Goal: Task Accomplishment & Management: Use online tool/utility

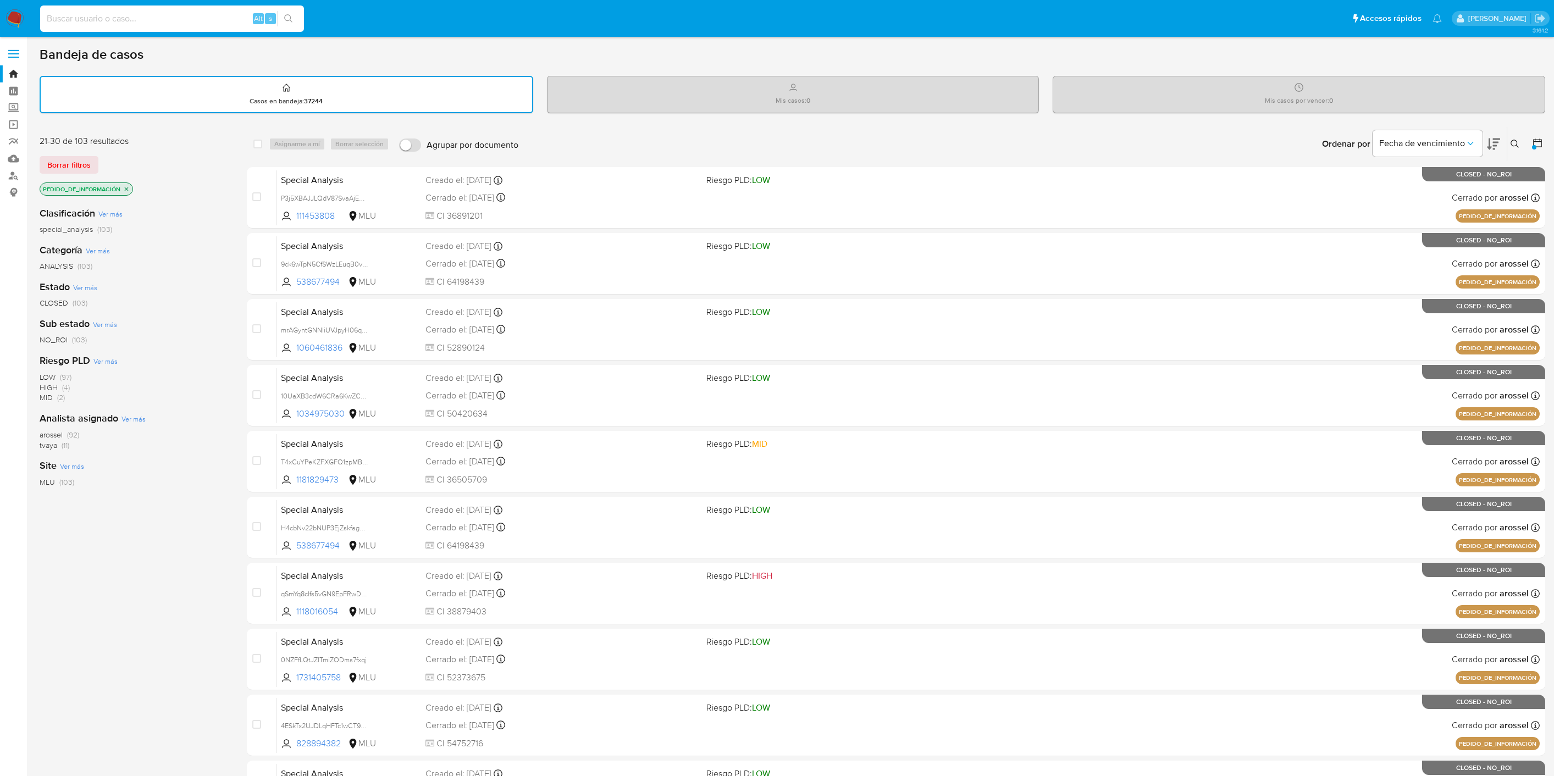
scroll to position [130, 0]
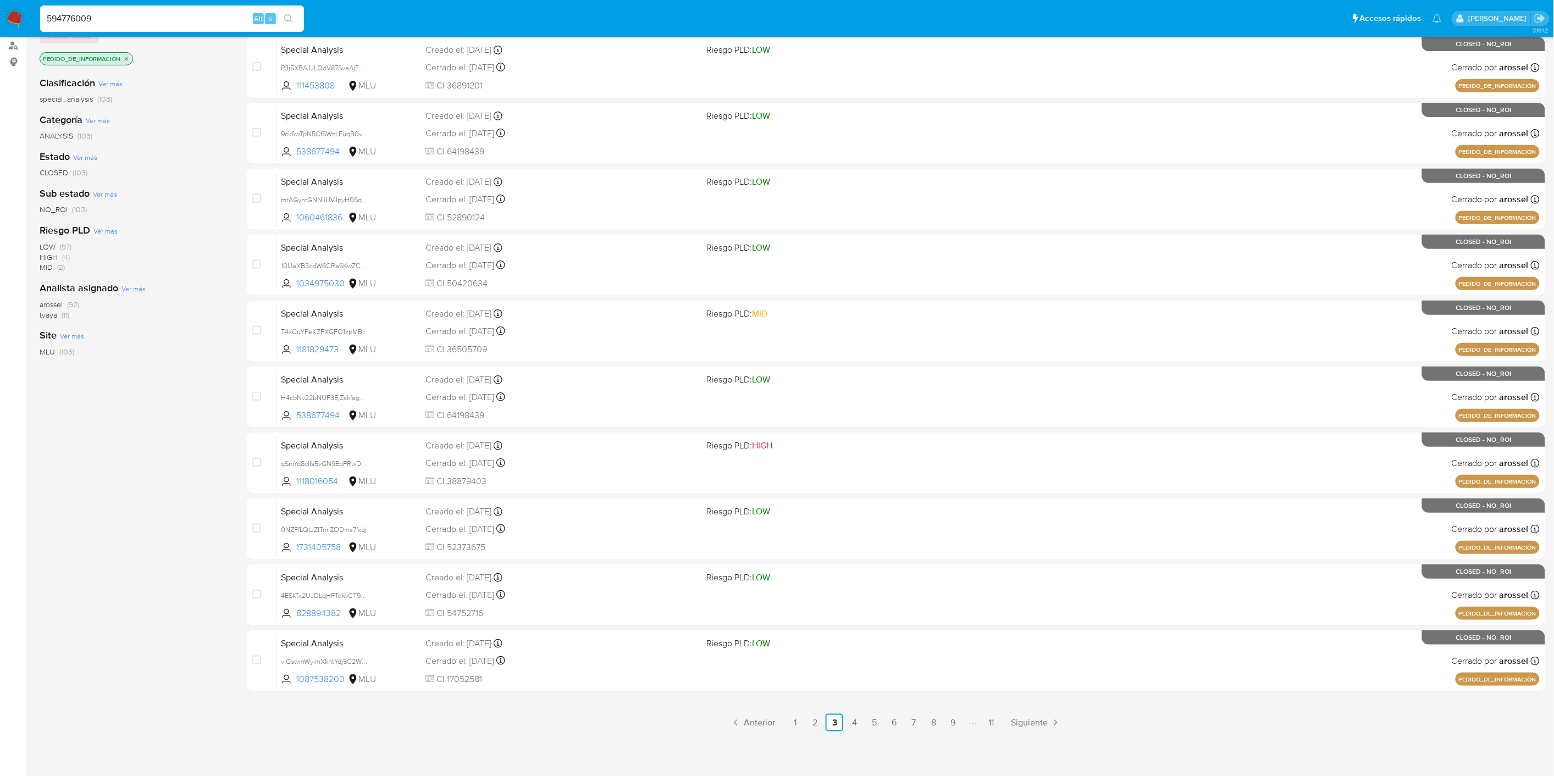
type input "594776009"
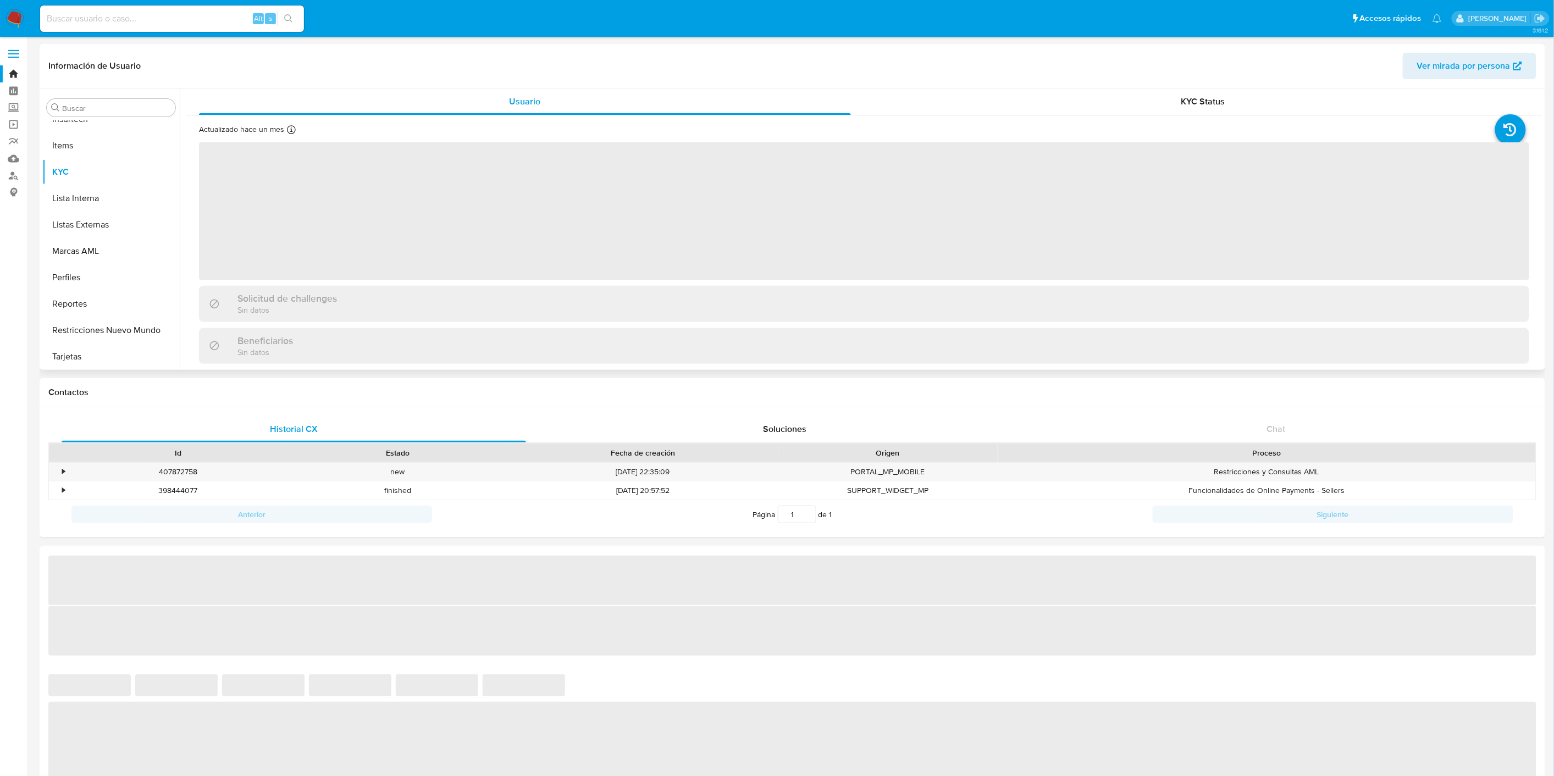
scroll to position [543, 0]
select select "10"
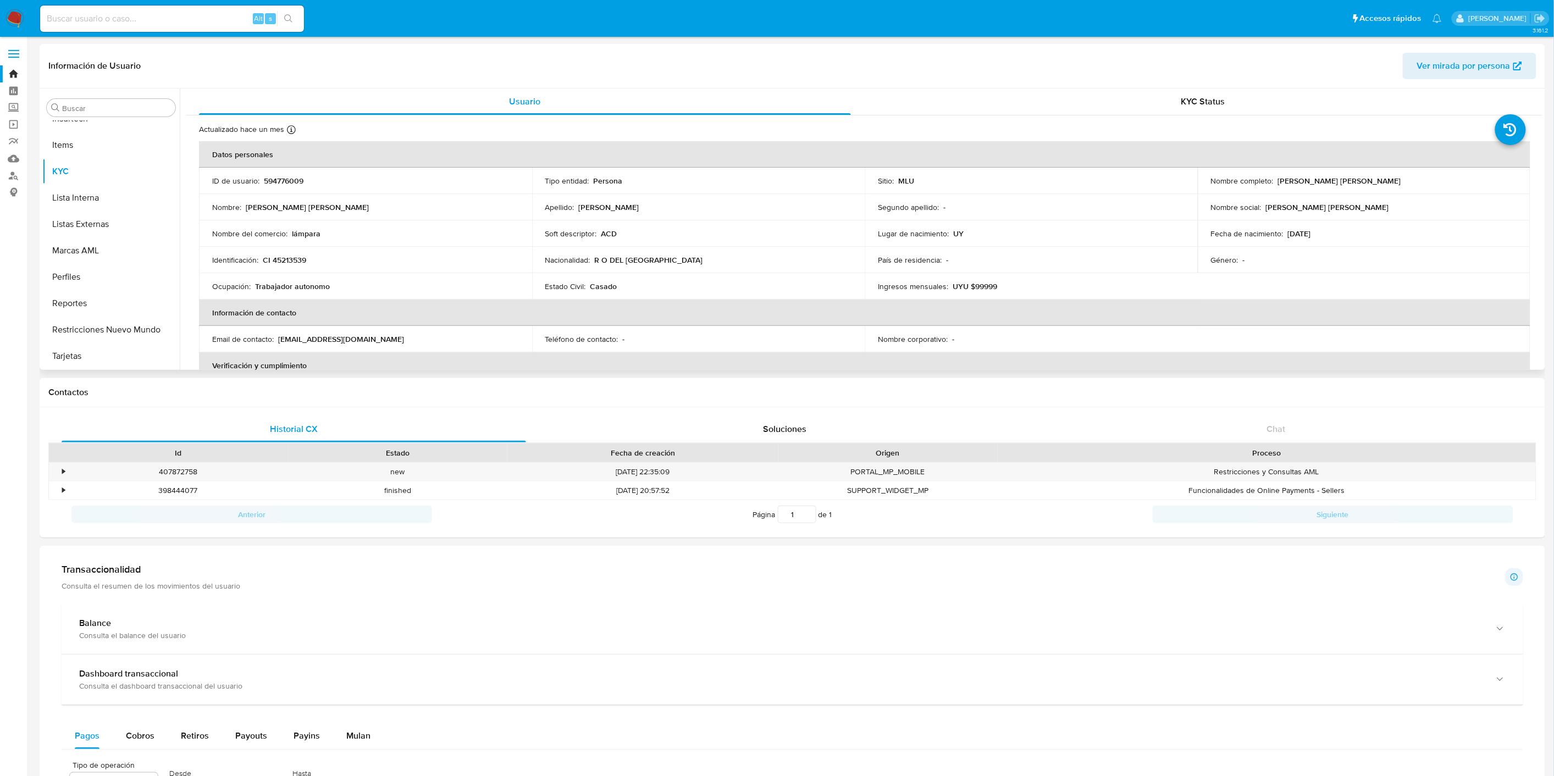
click at [137, 30] on div "Alt s" at bounding box center [172, 18] width 264 height 26
click at [138, 28] on div "Alt s" at bounding box center [172, 18] width 264 height 26
click at [142, 23] on input at bounding box center [172, 19] width 264 height 14
paste input "381095882"
type input "381095882"
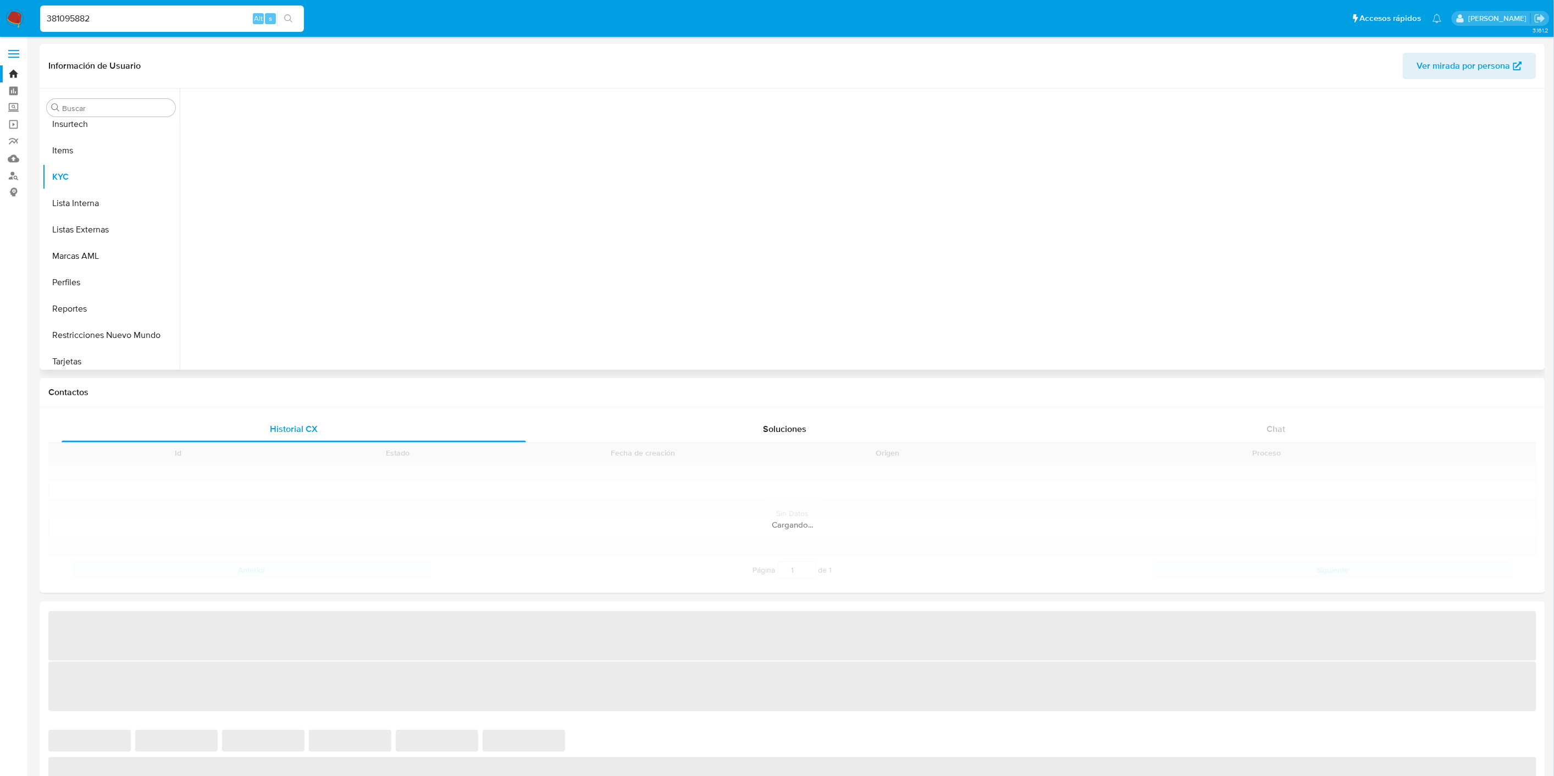
scroll to position [543, 0]
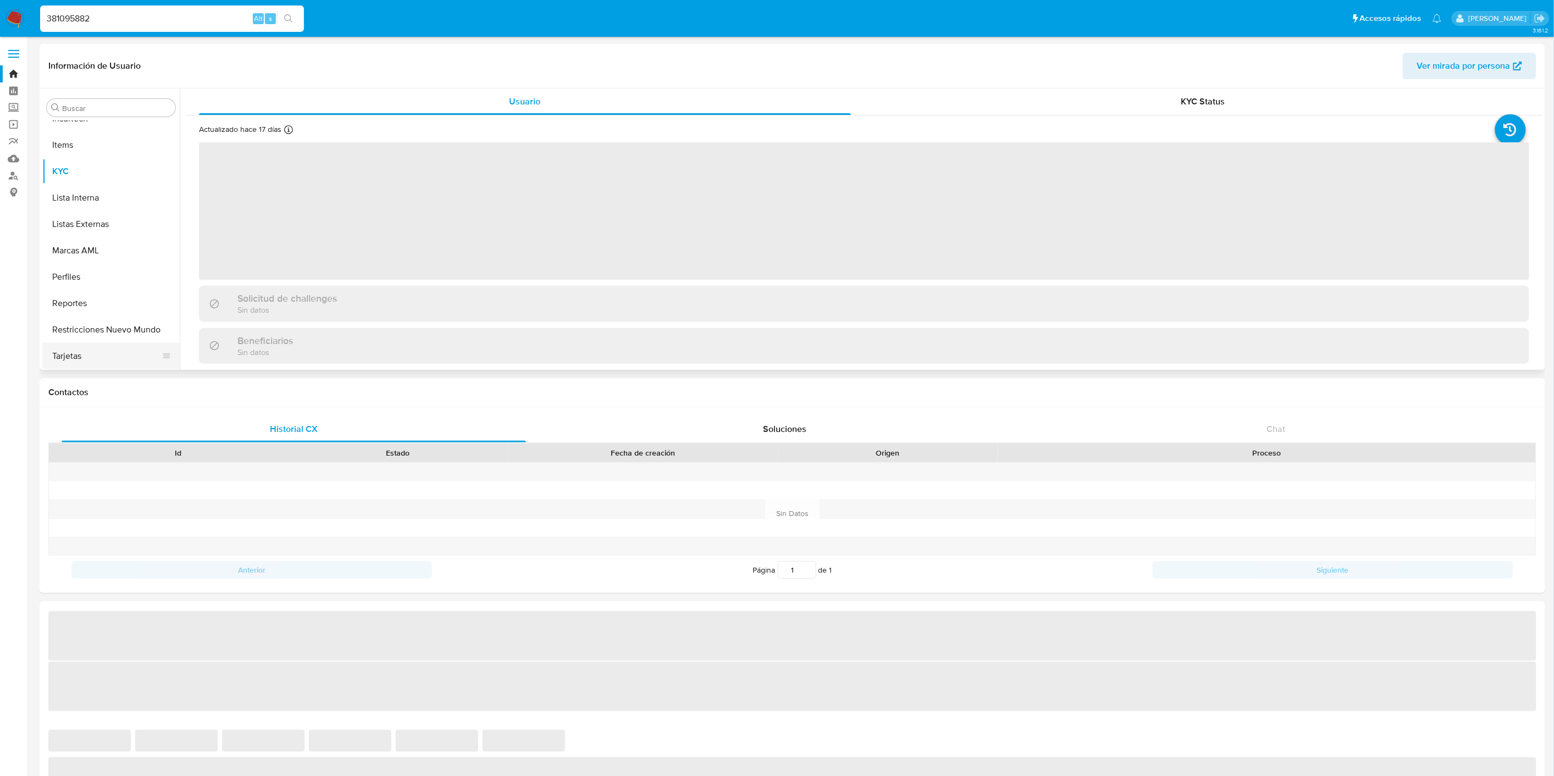
select select "10"
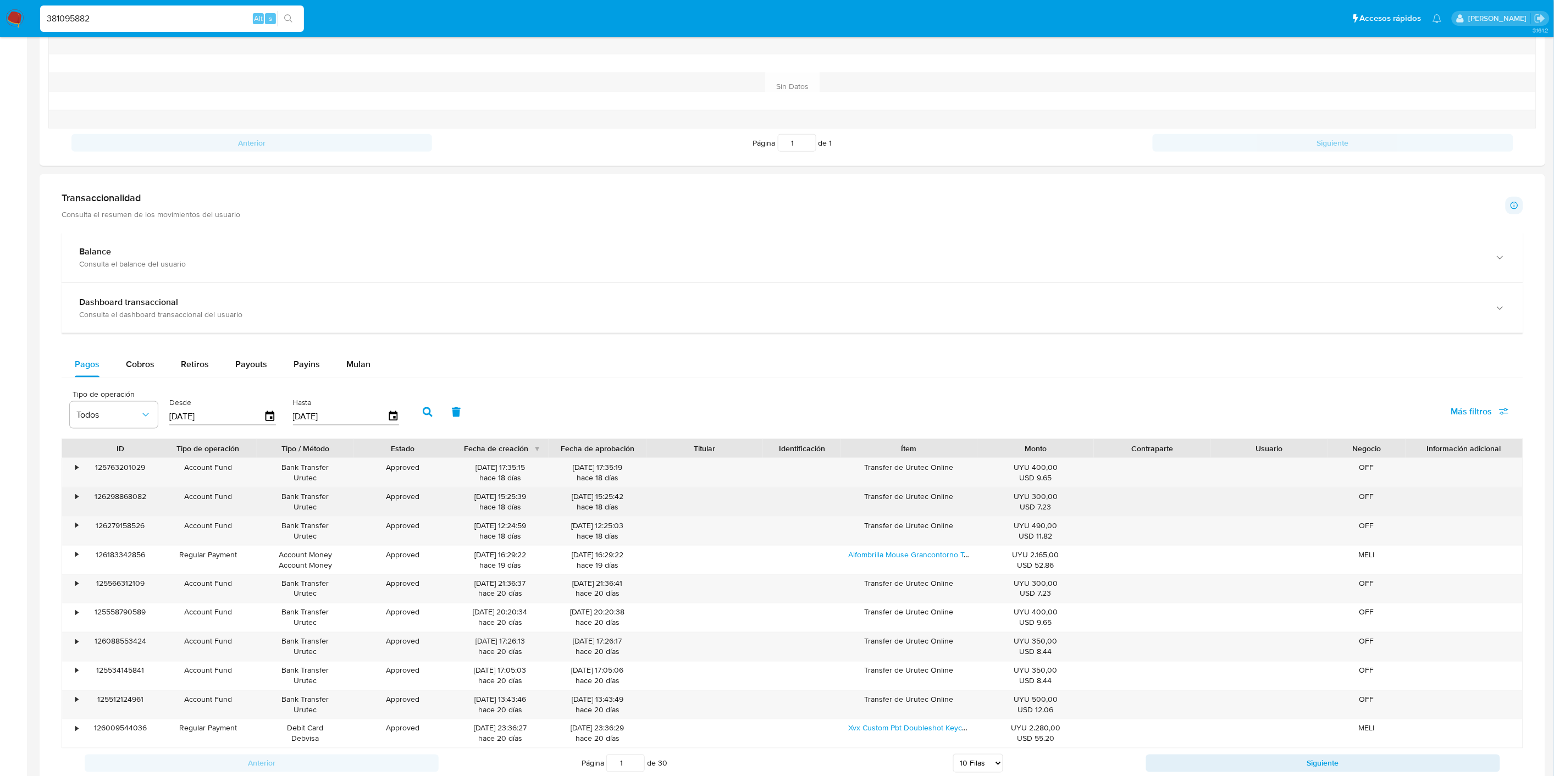
scroll to position [550, 0]
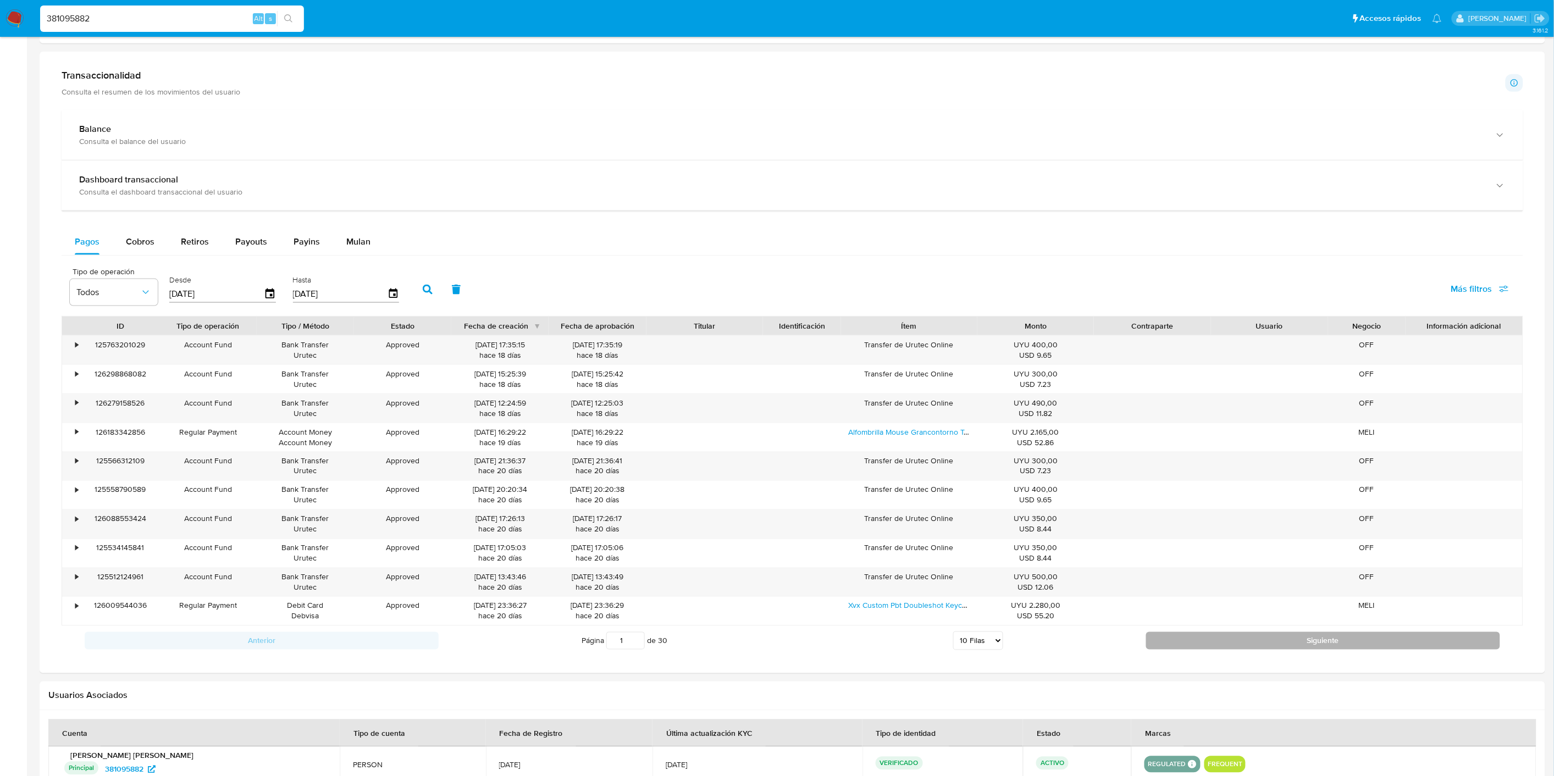
click at [1162, 641] on button "Siguiente" at bounding box center [1323, 641] width 354 height 18
type input "2"
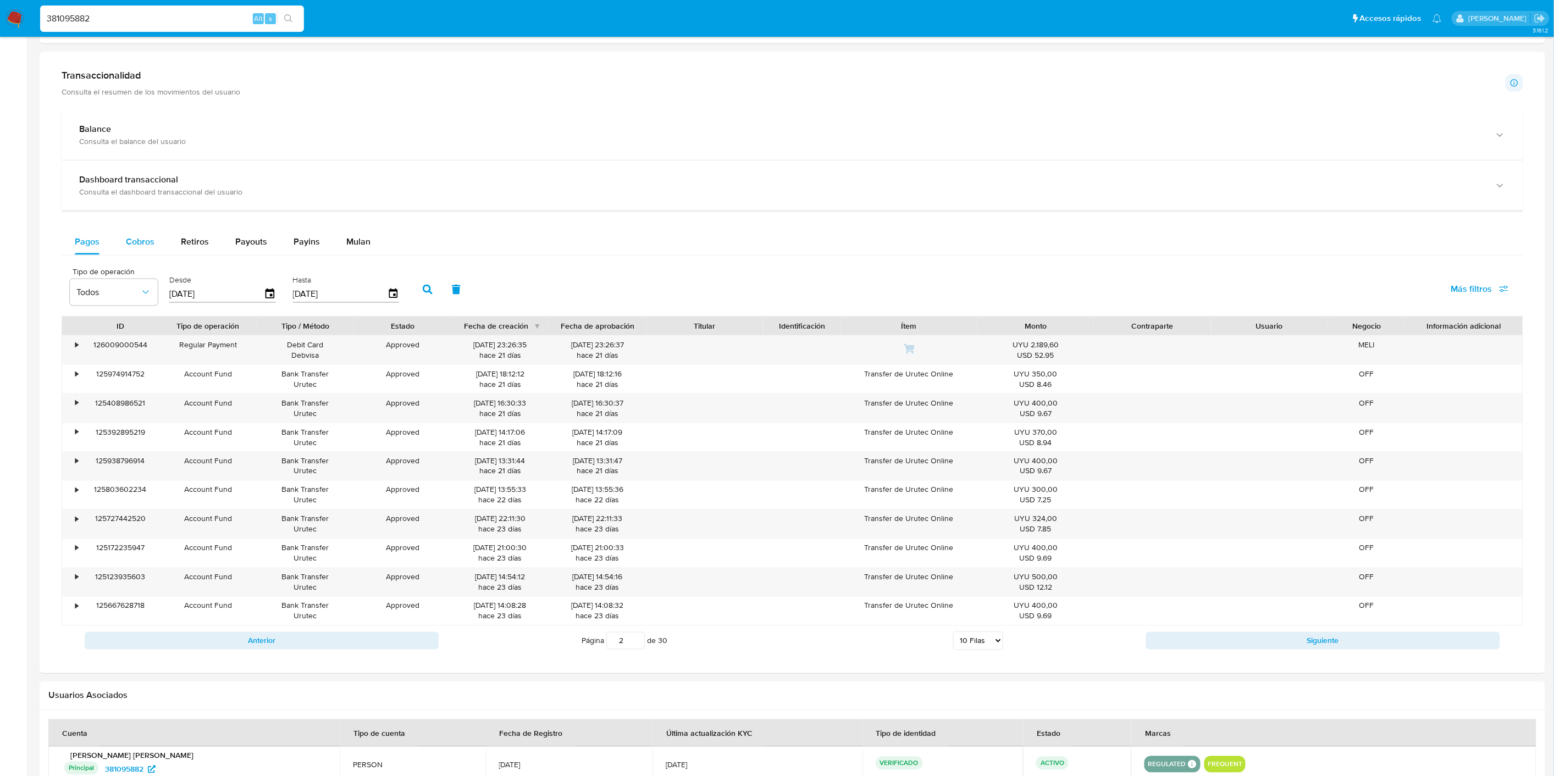
click at [136, 240] on span "Cobros" at bounding box center [140, 241] width 29 height 13
select select "10"
click at [108, 16] on input "381095882" at bounding box center [172, 19] width 264 height 14
paste input "594776009"
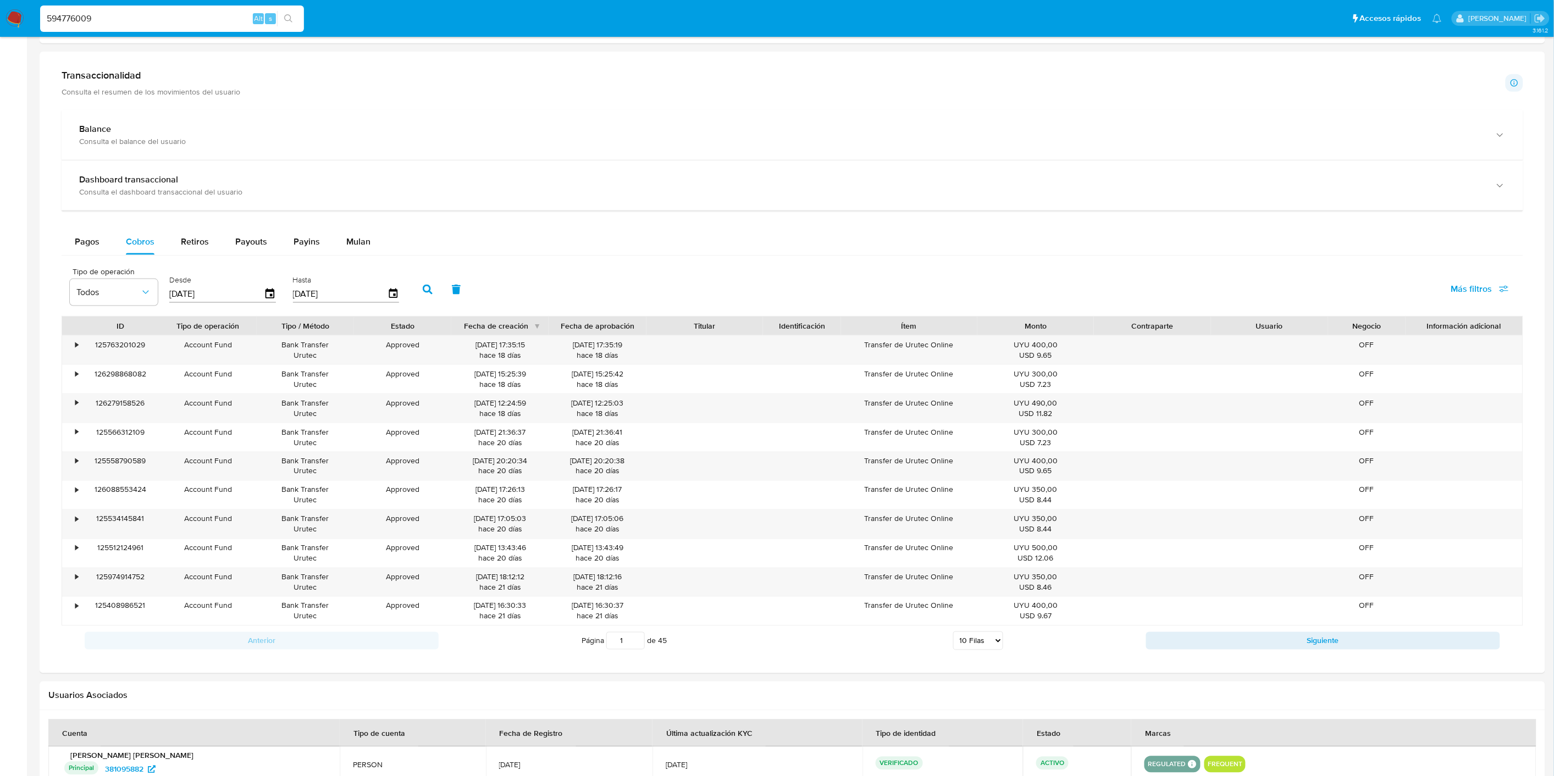
type input "594776009"
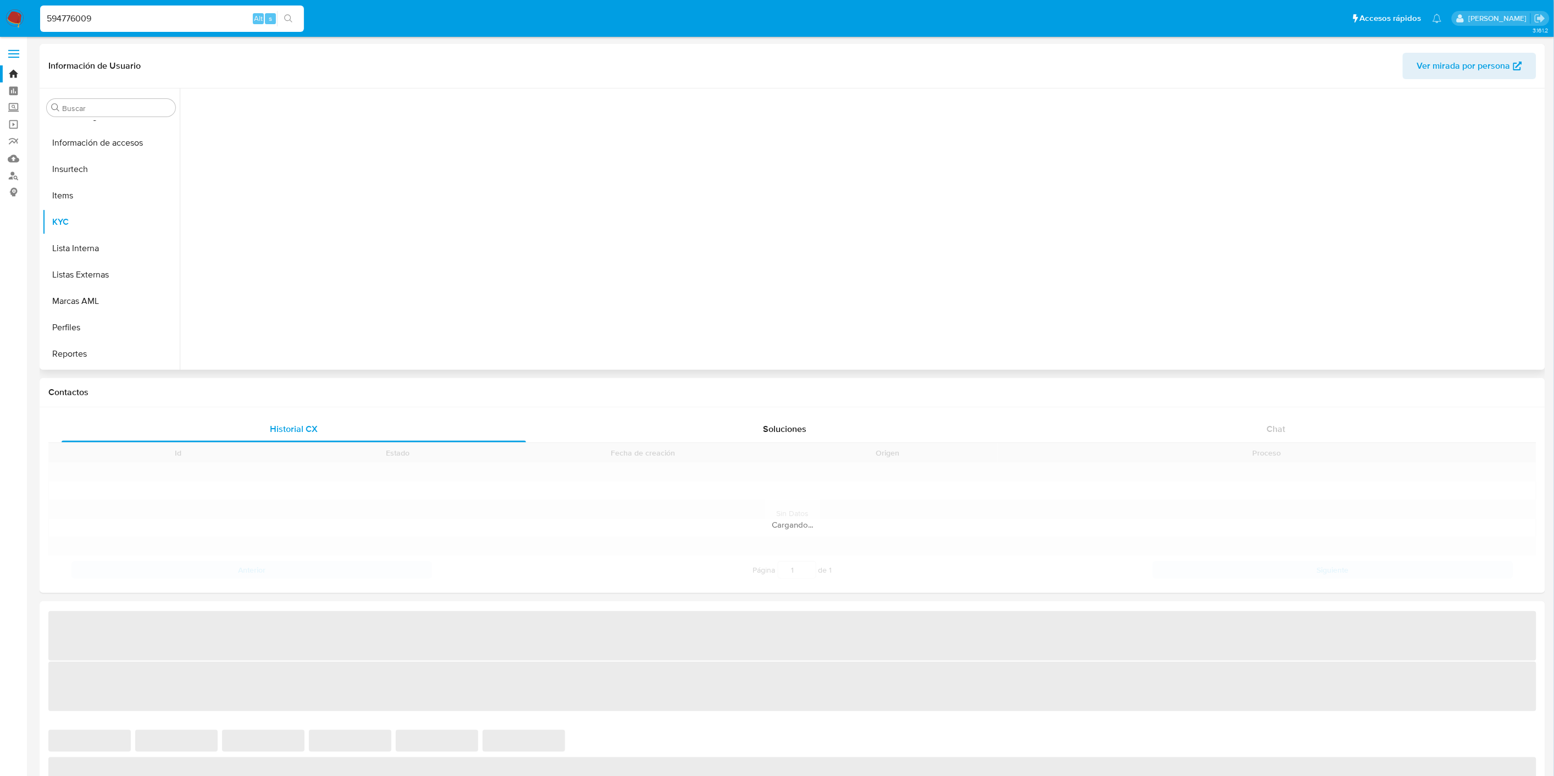
scroll to position [543, 0]
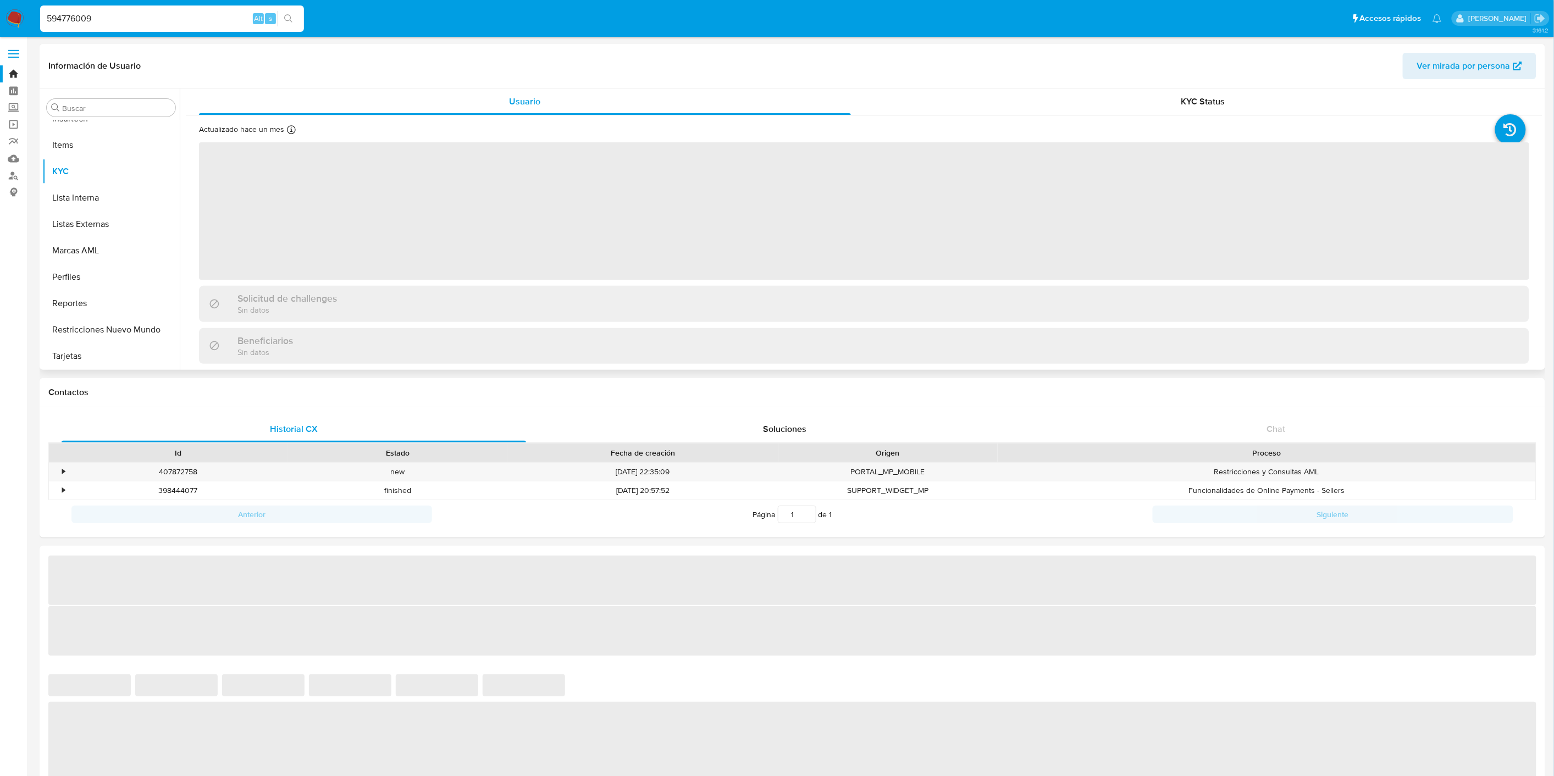
select select "10"
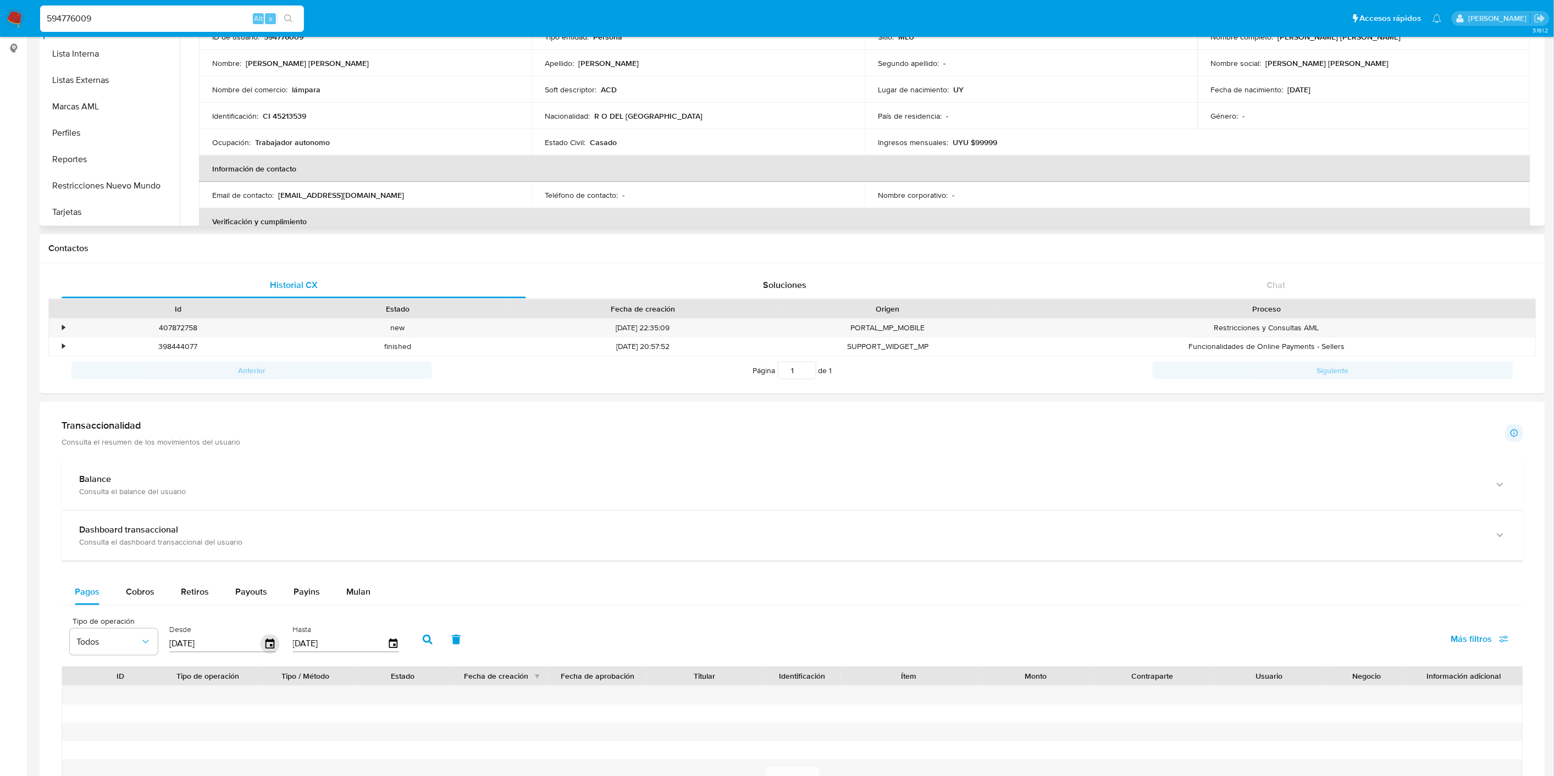
scroll to position [305, 0]
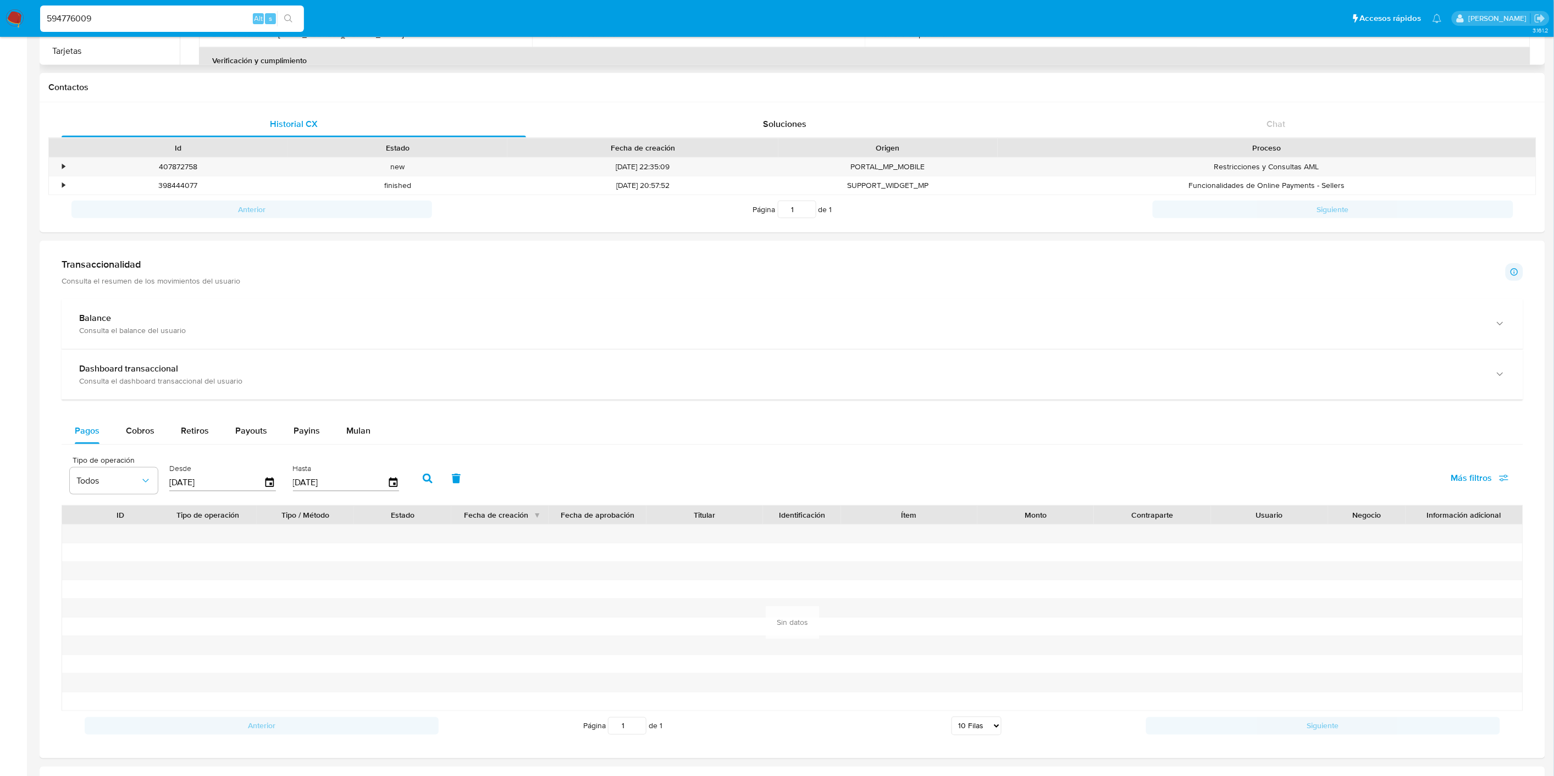
click at [198, 482] on input "[DATE]" at bounding box center [216, 483] width 95 height 18
type input "0_/__/____"
type input "[DATE]"
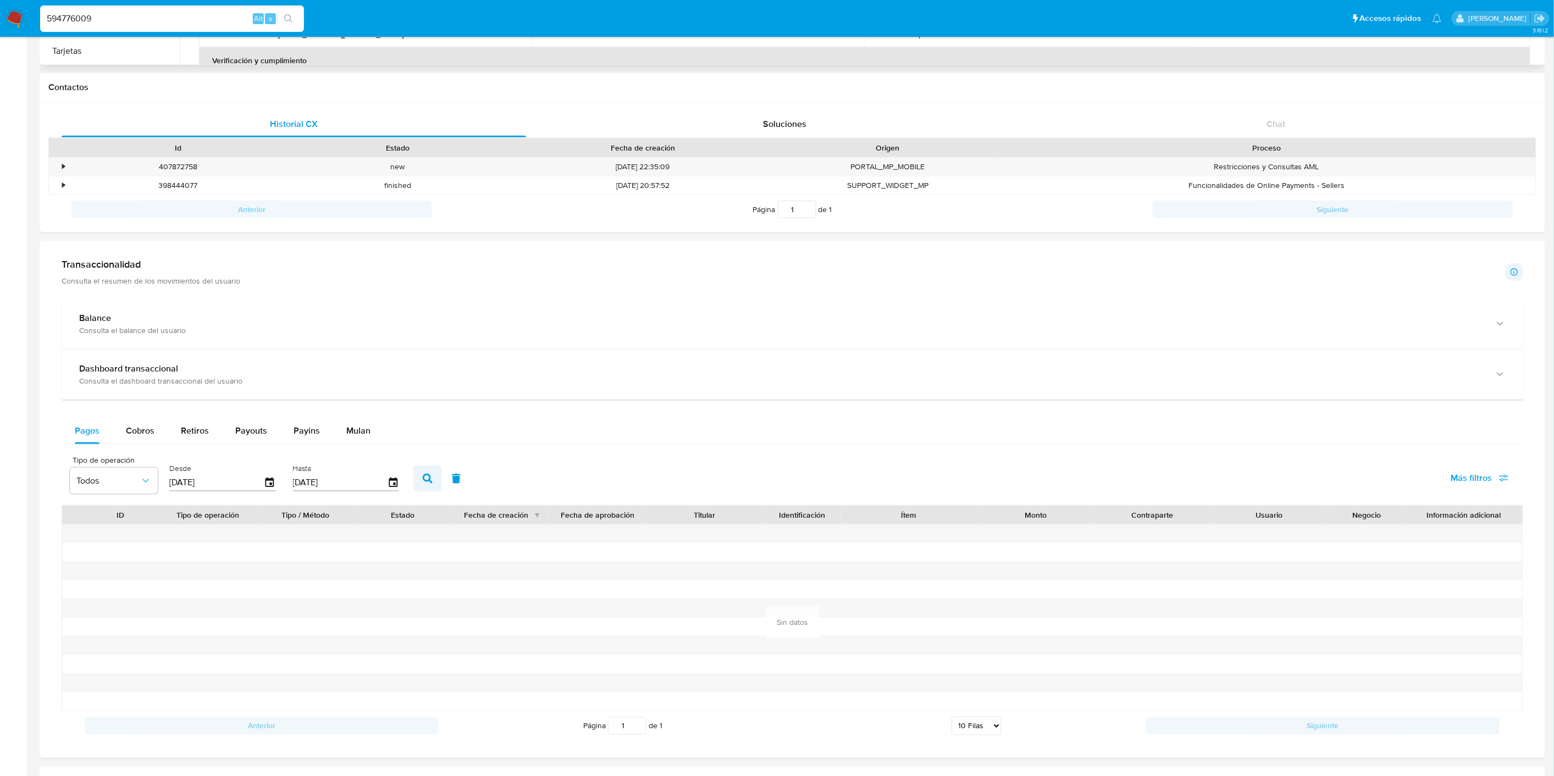
click at [423, 477] on icon "button" at bounding box center [428, 479] width 10 height 10
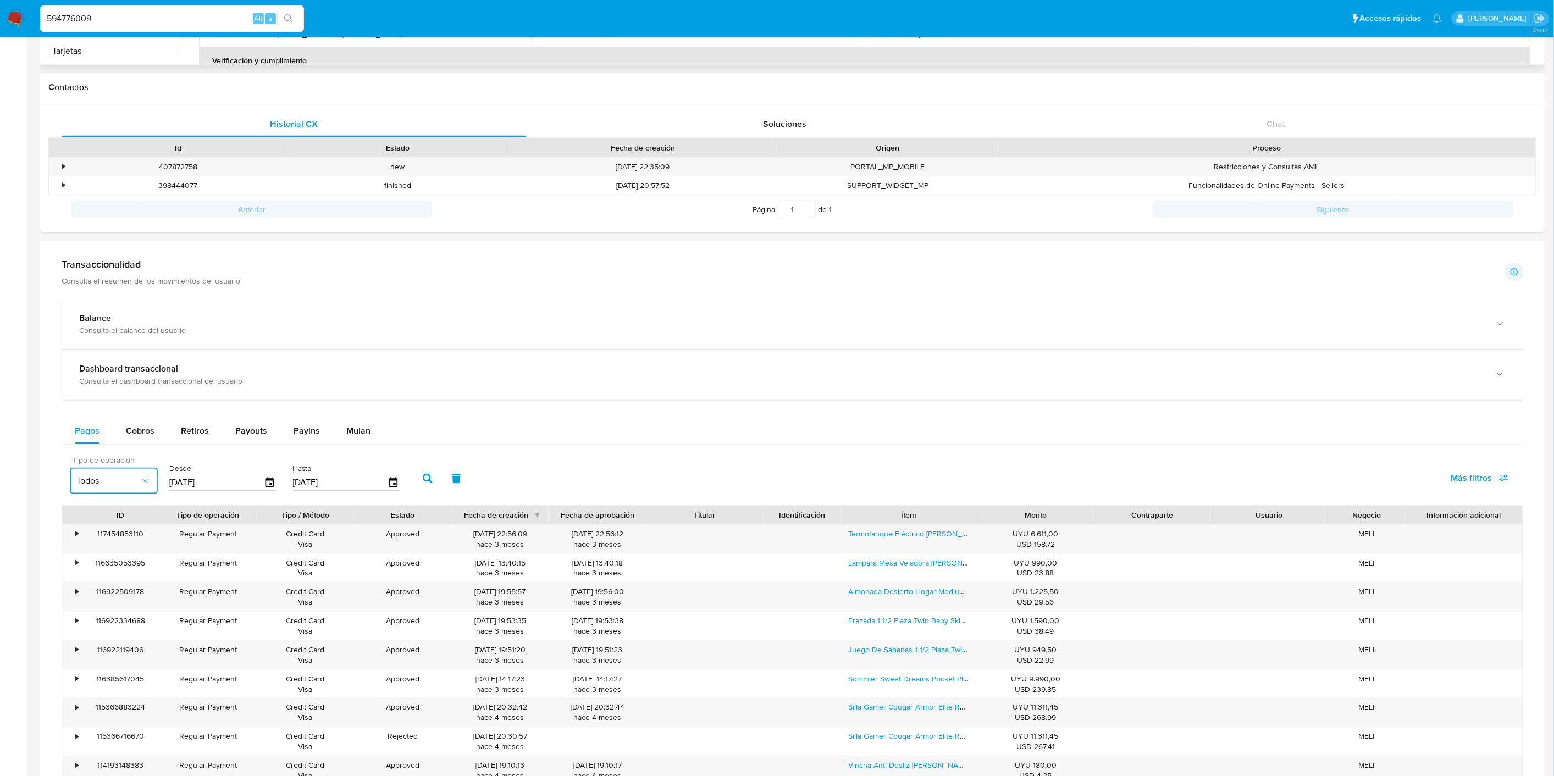
click at [146, 487] on button "Todos" at bounding box center [114, 481] width 88 height 26
click at [117, 636] on span "Account Fund" at bounding box center [103, 638] width 54 height 11
click at [423, 481] on icon "button" at bounding box center [428, 479] width 10 height 10
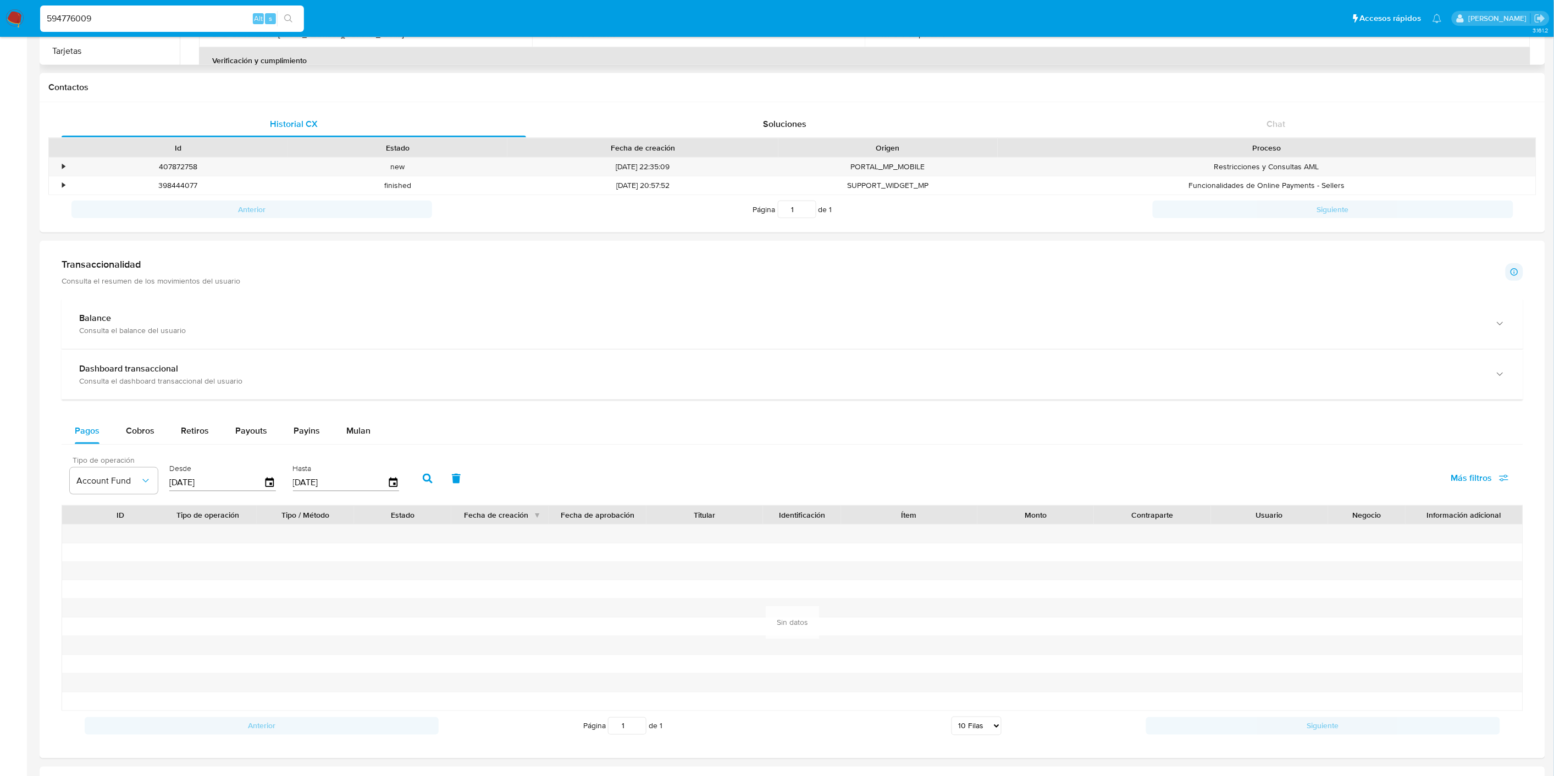
click at [97, 19] on input "594776009" at bounding box center [172, 19] width 264 height 14
paste input "1077065983"
type input "1077065983"
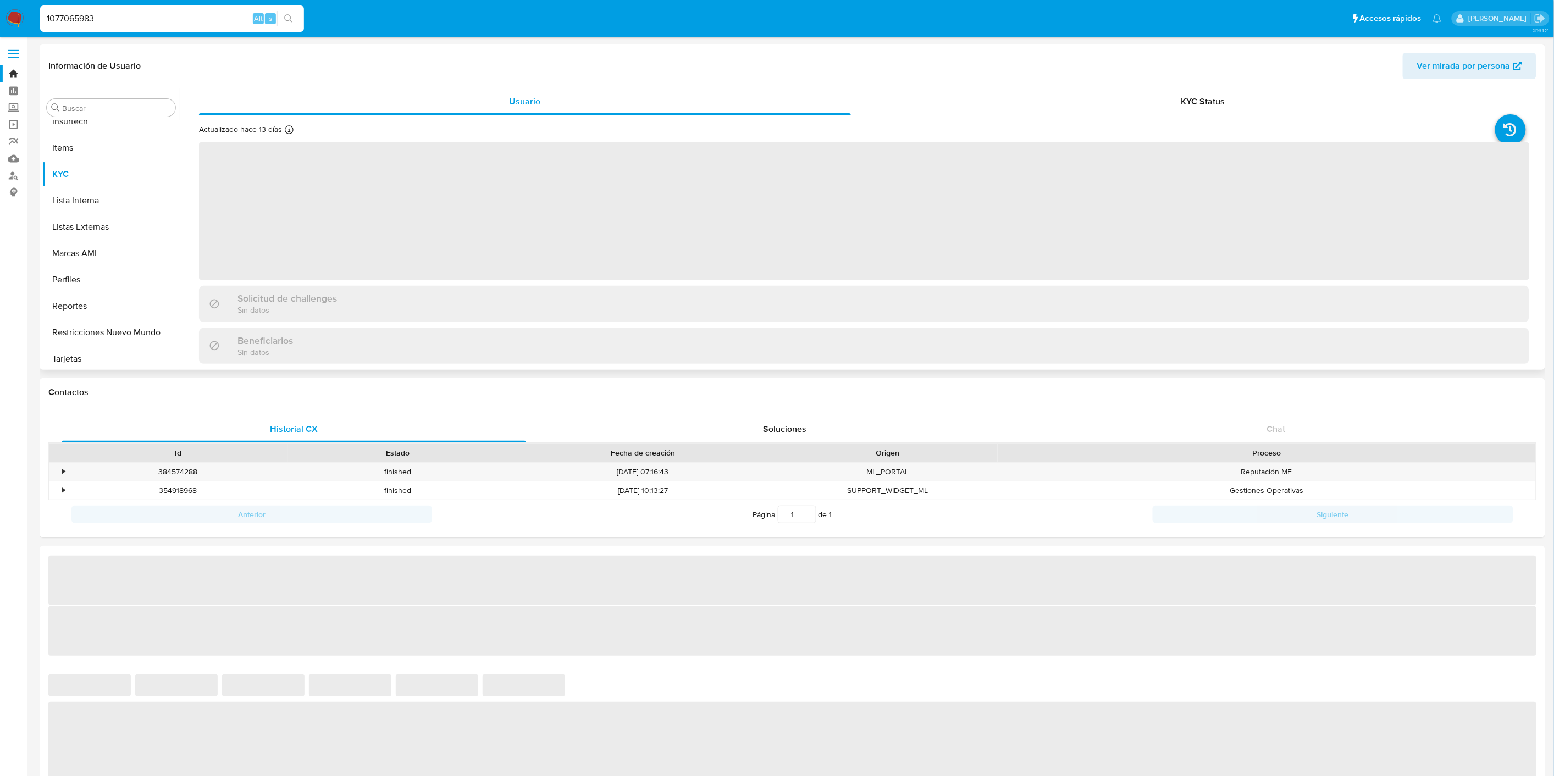
scroll to position [543, 0]
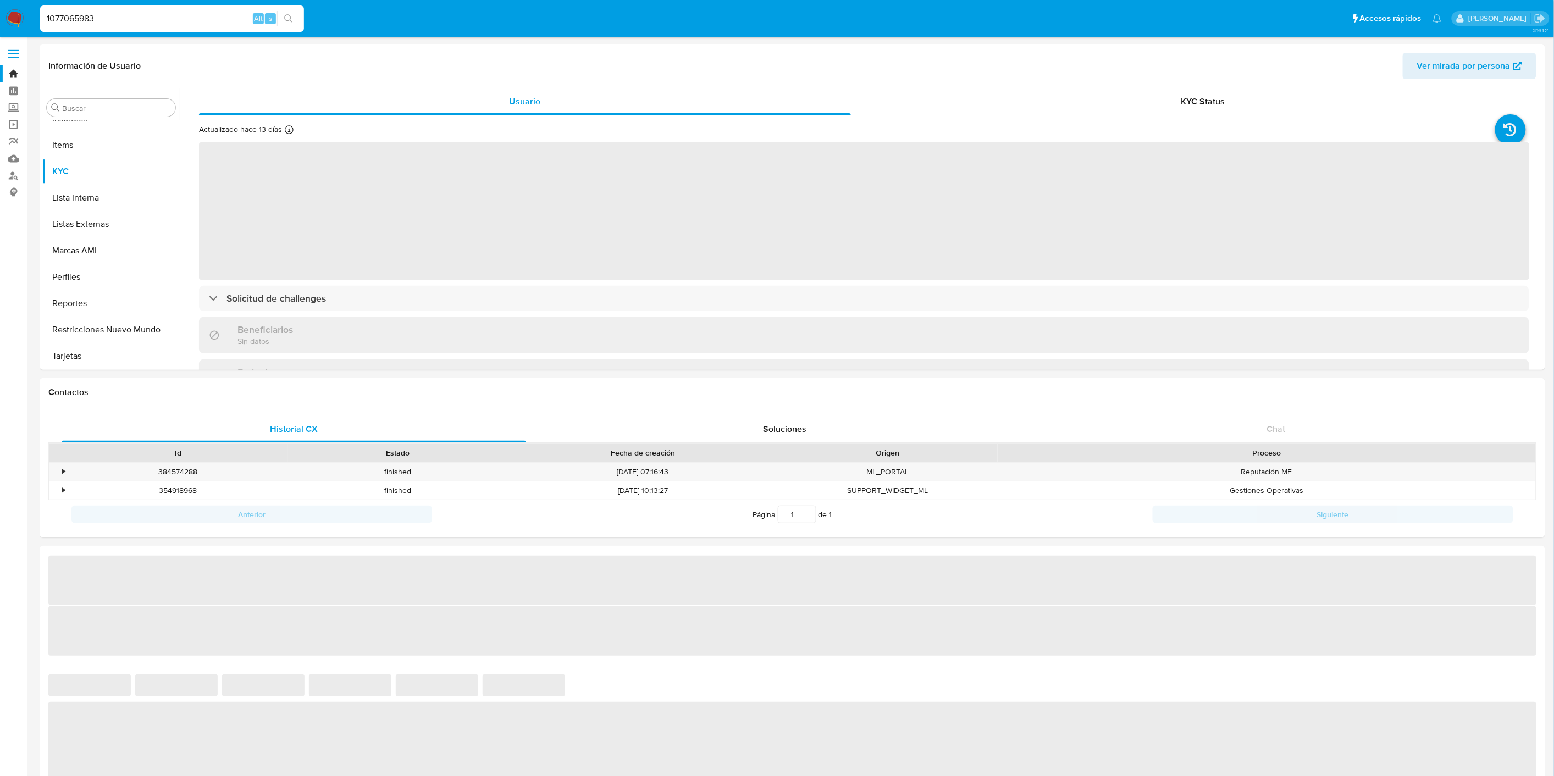
select select "10"
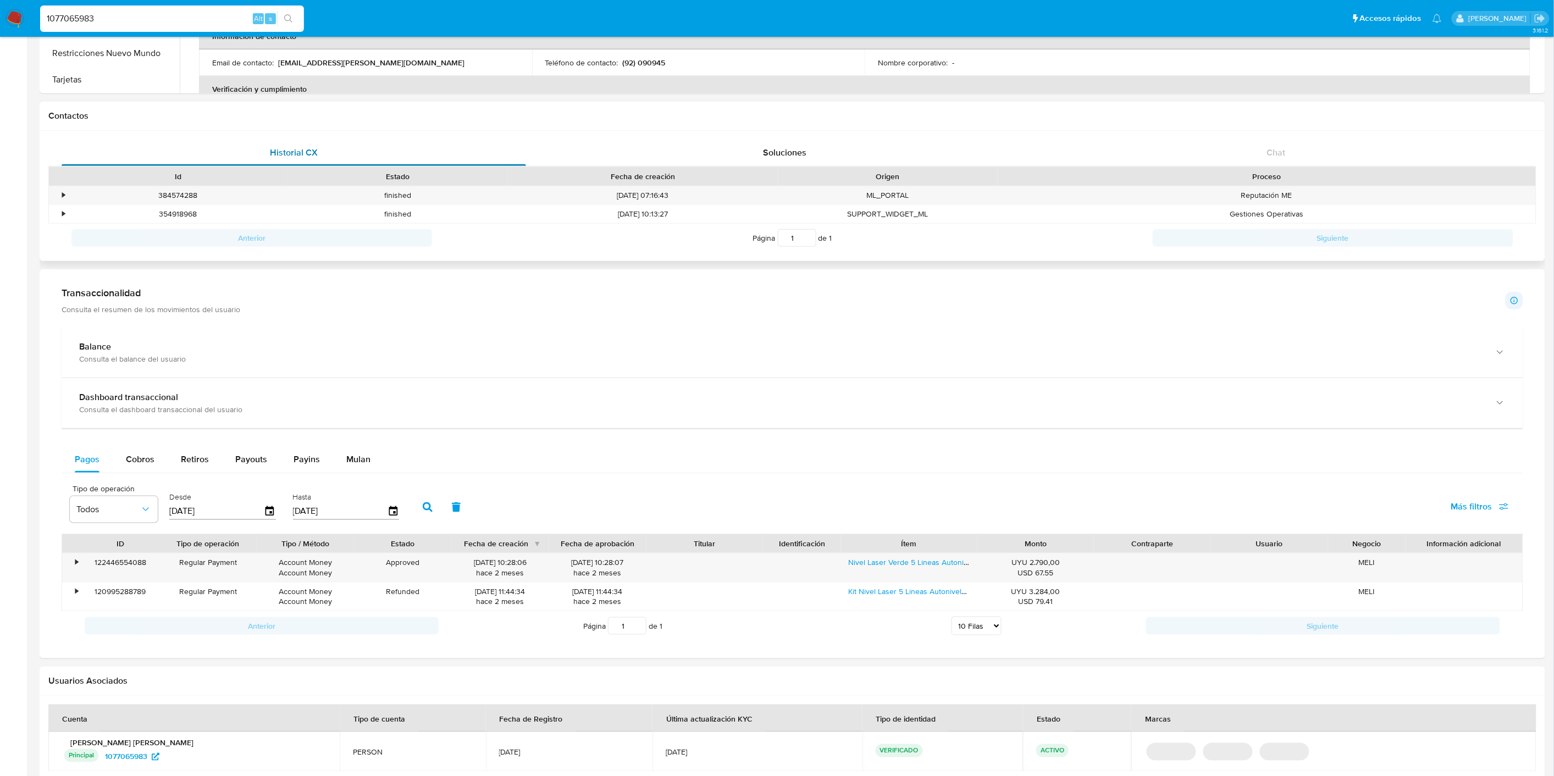
scroll to position [366, 0]
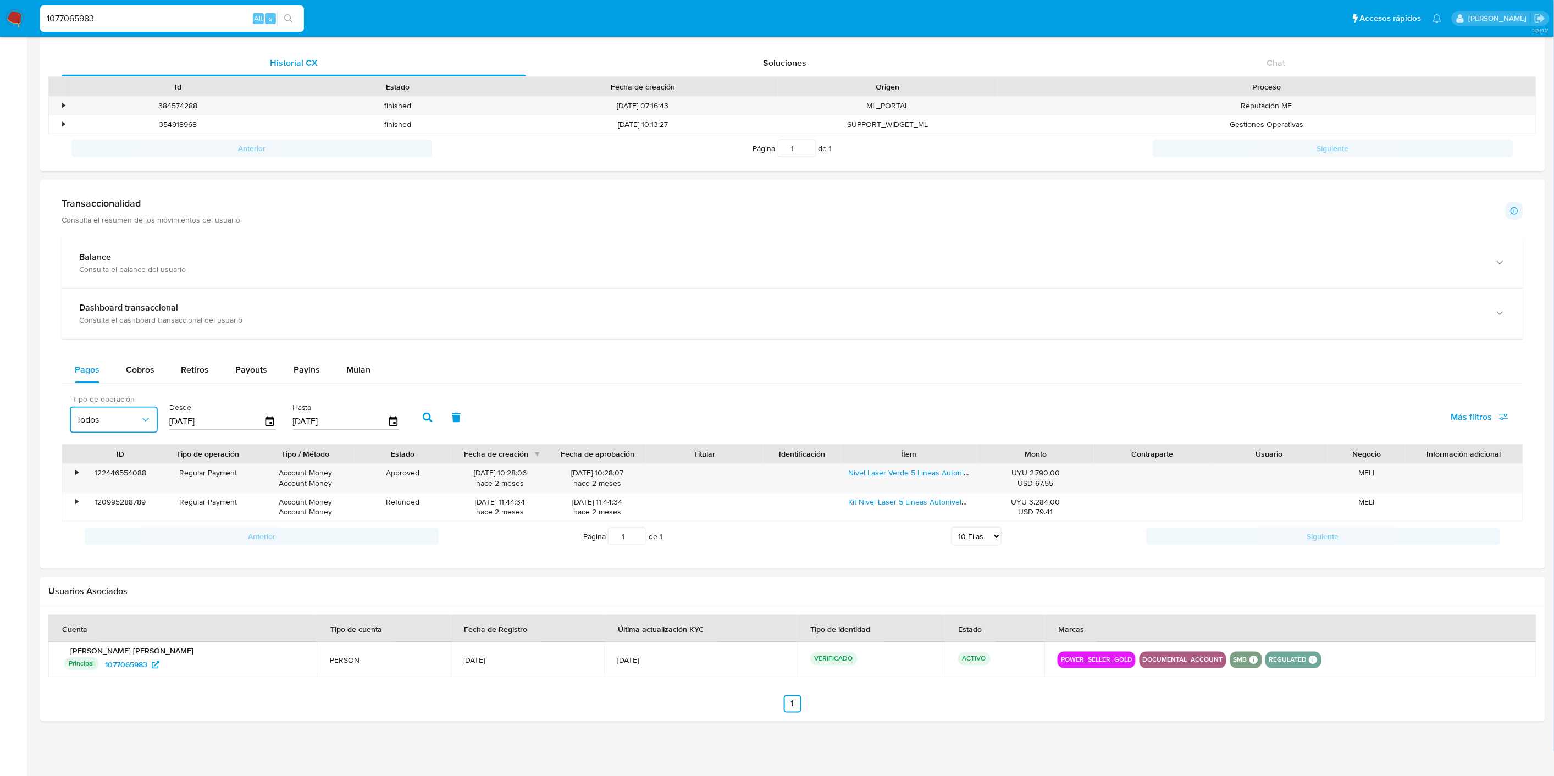
click at [125, 417] on span "Todos" at bounding box center [108, 420] width 64 height 11
click at [123, 577] on span "Account Fund" at bounding box center [103, 577] width 54 height 11
click at [227, 425] on input "[DATE]" at bounding box center [216, 422] width 95 height 18
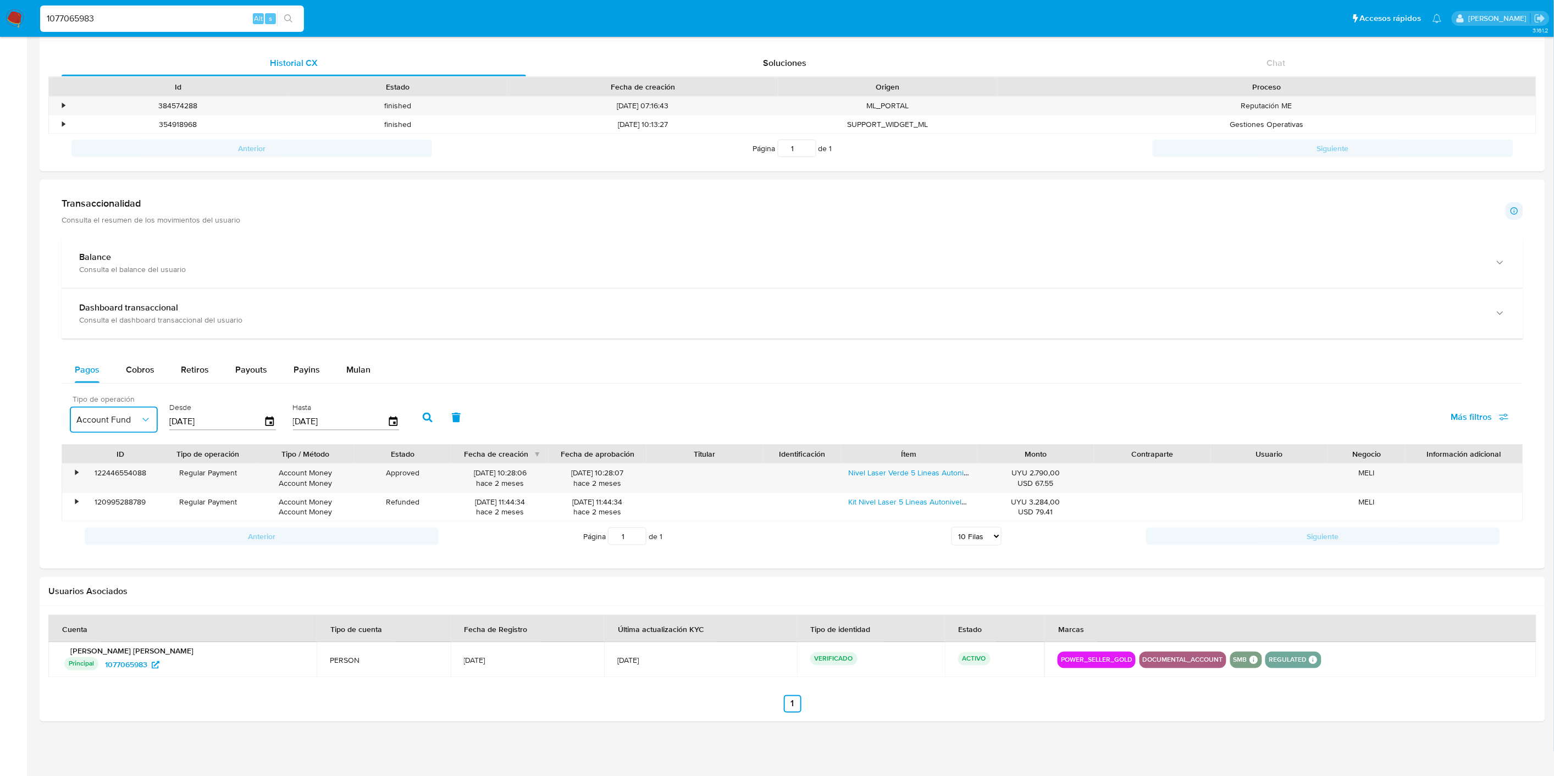
type input "0_/__/____"
type input "[DATE]"
click at [427, 427] on button "button" at bounding box center [427, 418] width 29 height 26
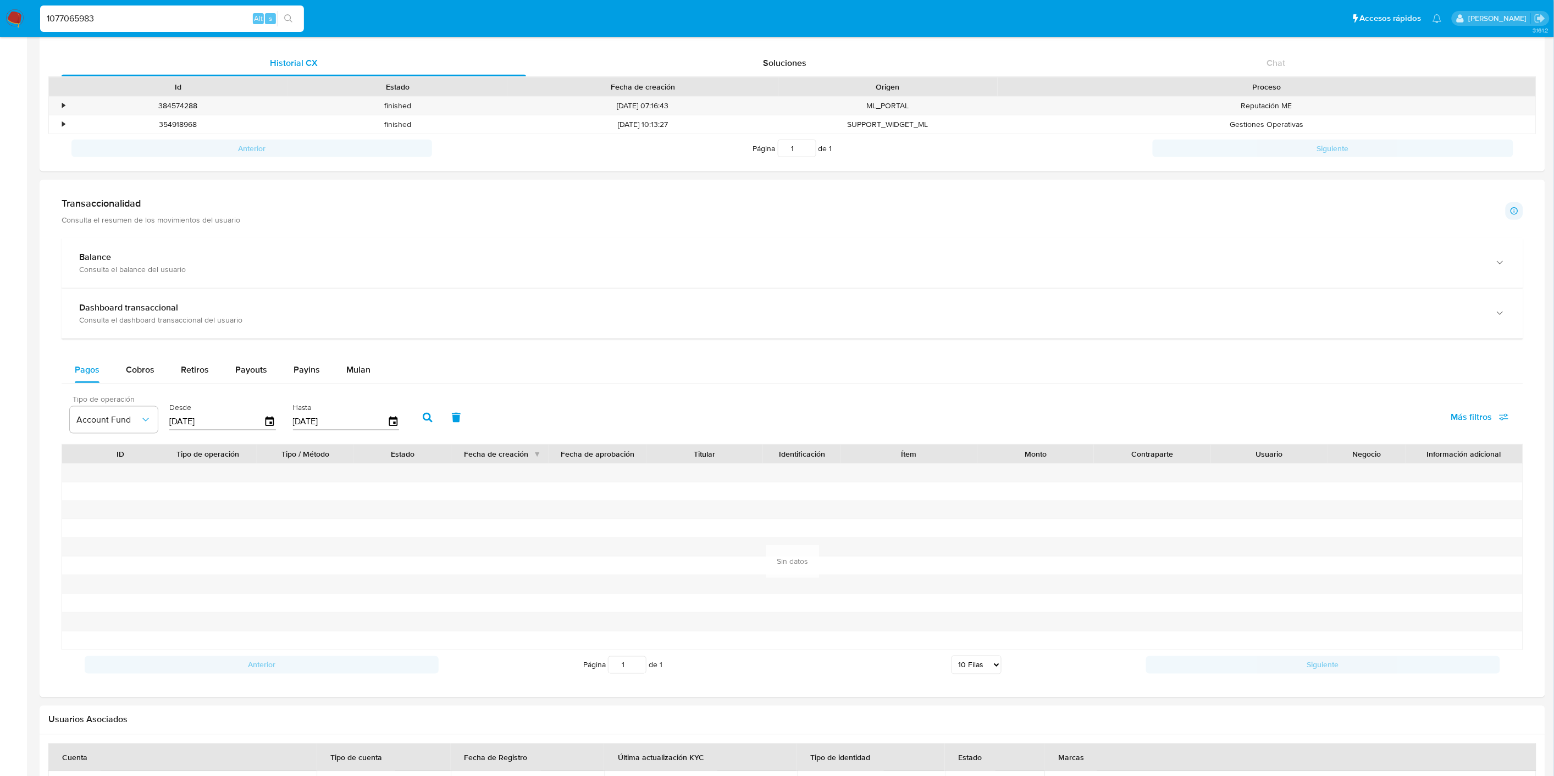
click at [82, 13] on input "1077065983" at bounding box center [172, 19] width 264 height 14
paste input "594776009"
type input "594776009"
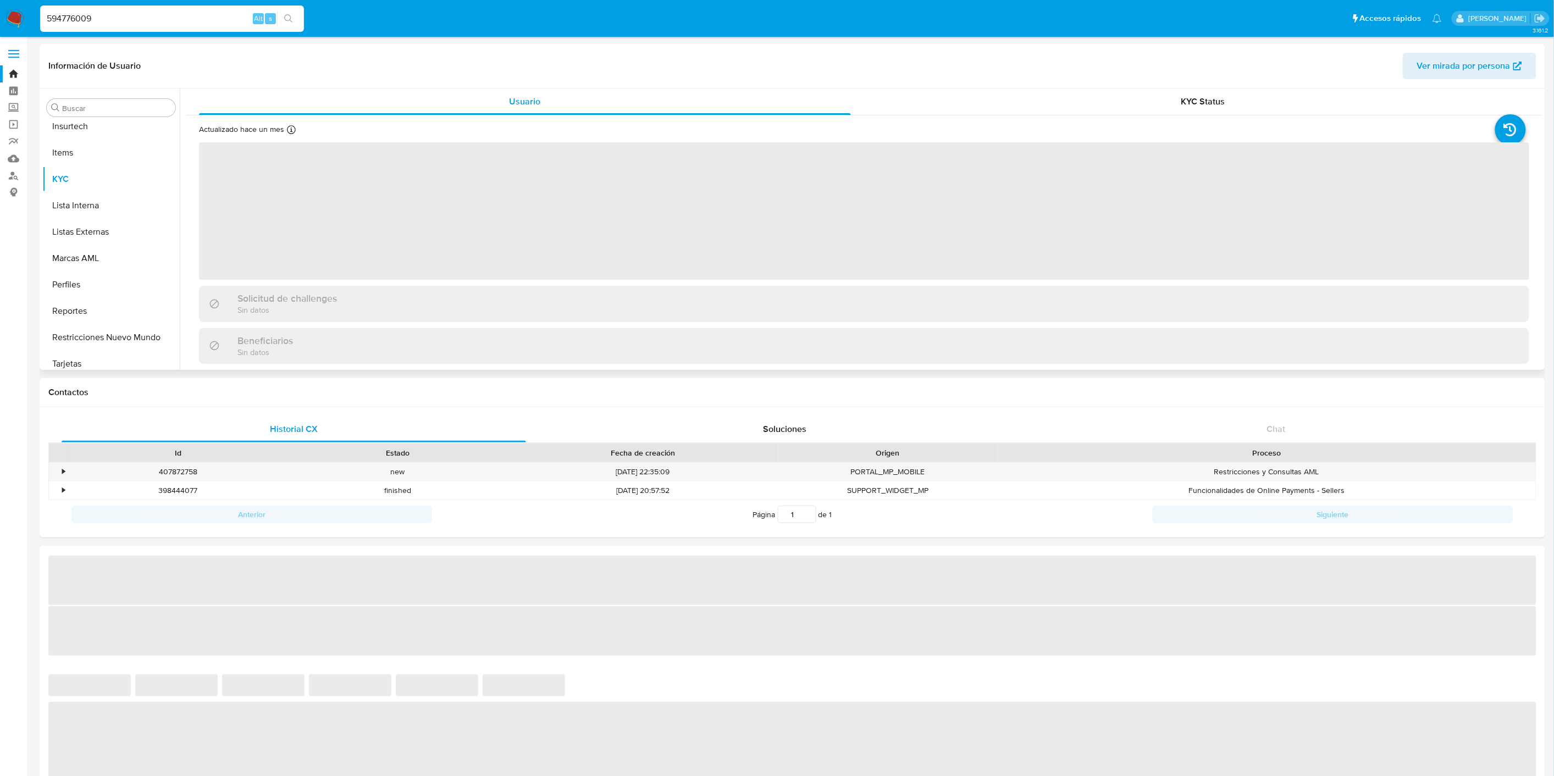
scroll to position [543, 0]
select select "10"
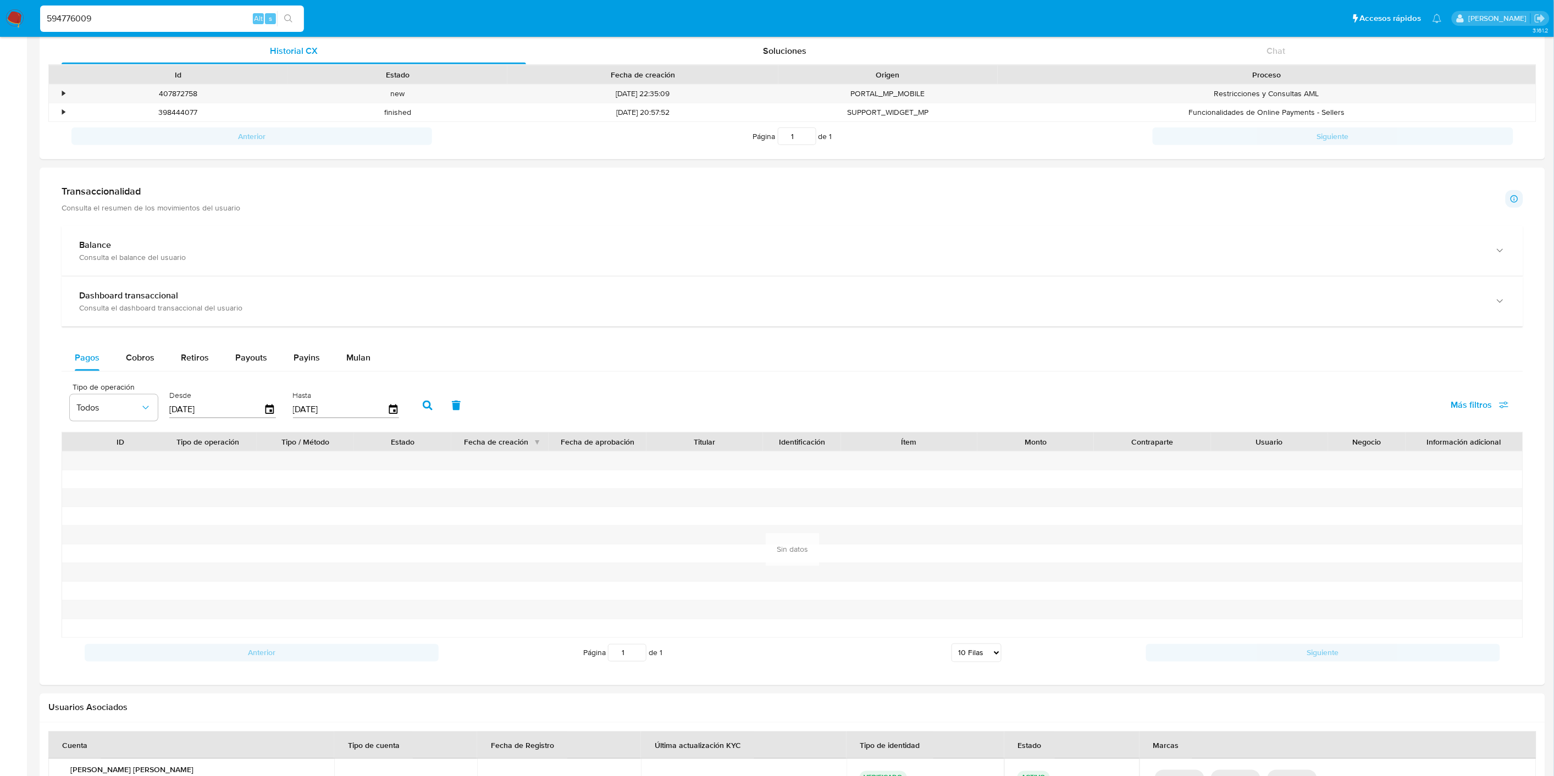
scroll to position [488, 0]
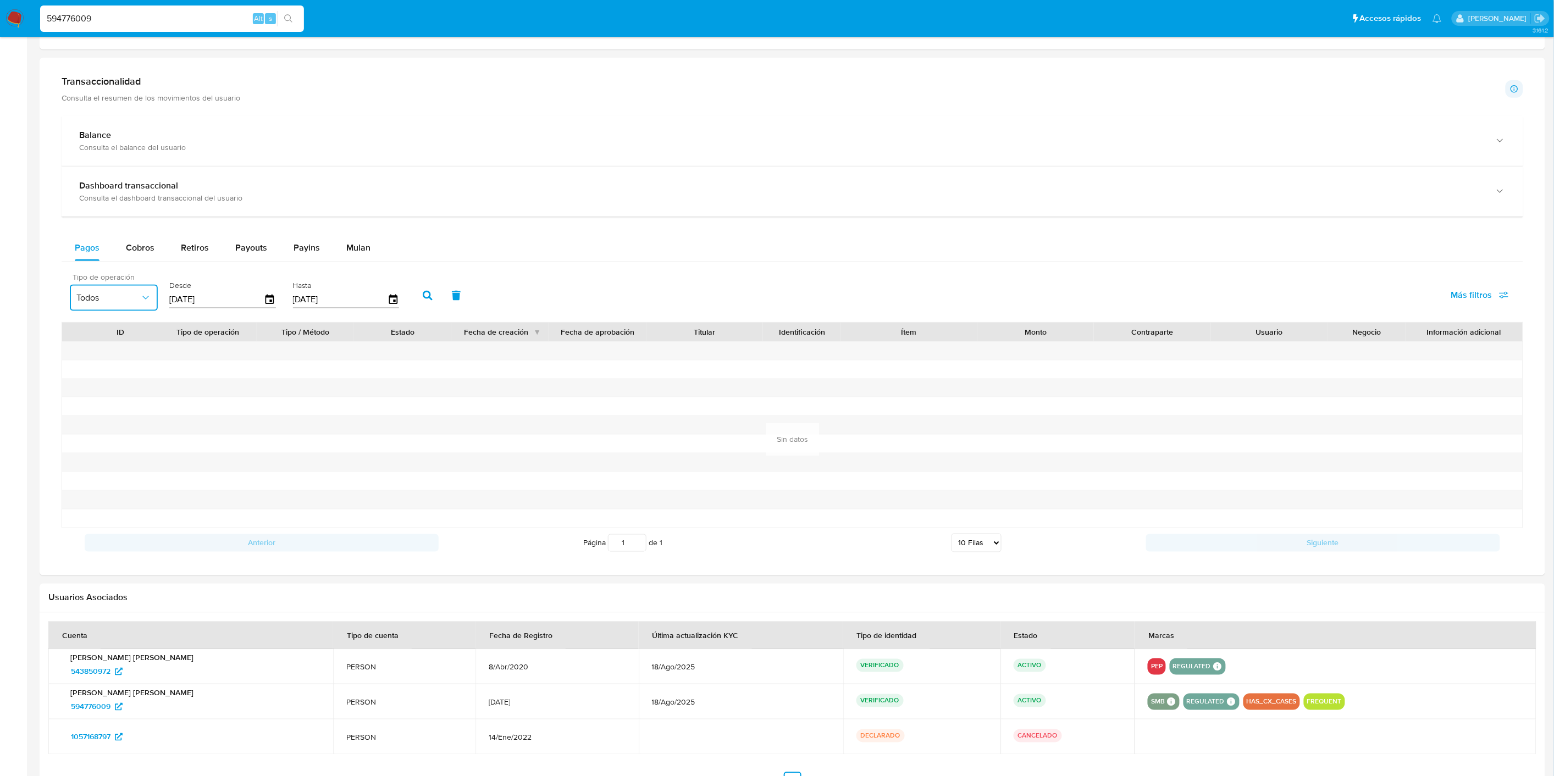
click at [136, 301] on span "Todos" at bounding box center [108, 297] width 64 height 11
click at [128, 451] on span "Account Fund" at bounding box center [103, 455] width 54 height 11
click at [212, 306] on input "[DATE]" at bounding box center [216, 300] width 95 height 18
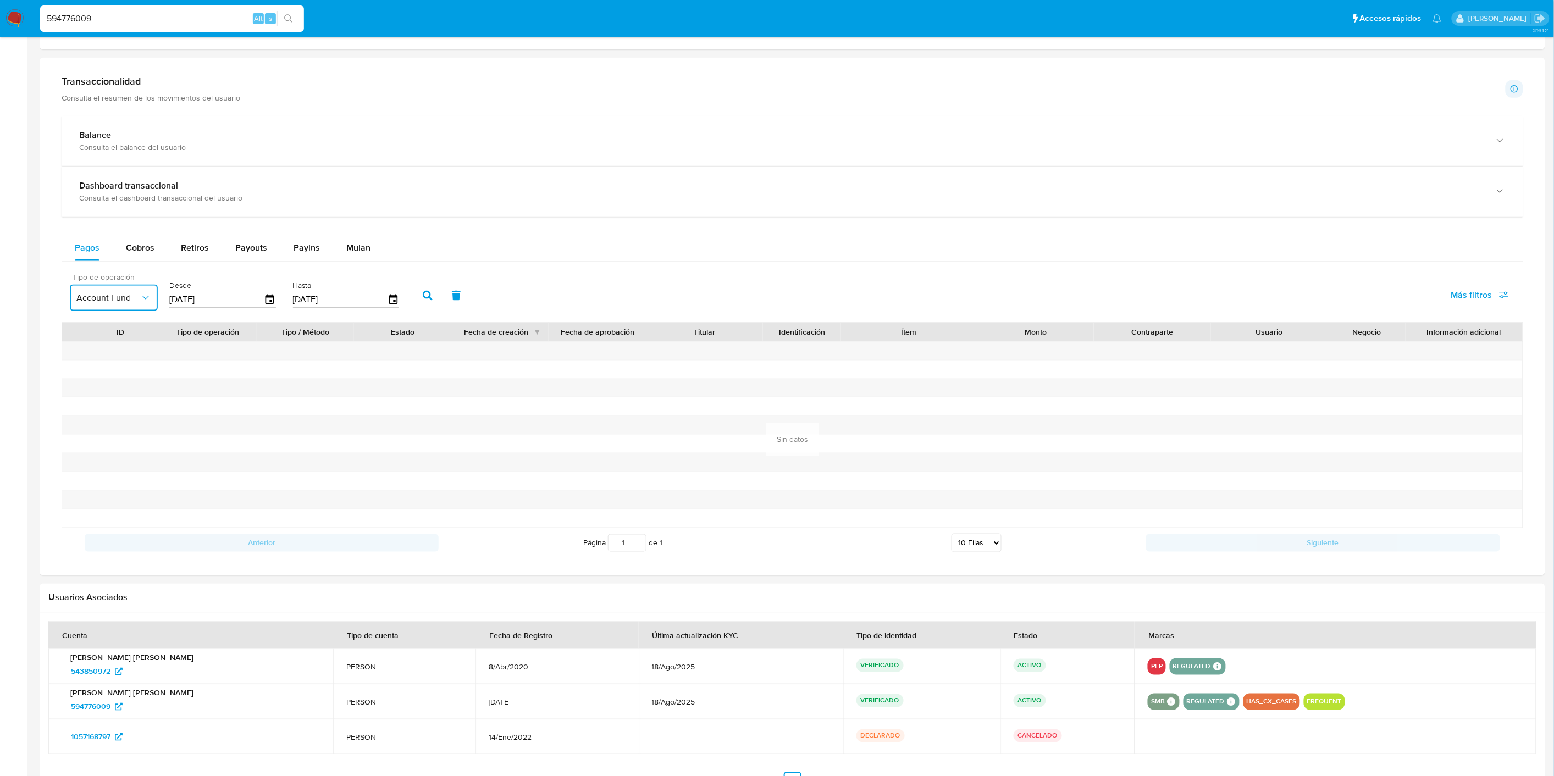
type input "0_/__/____"
type input "[DATE]"
click at [414, 304] on button "button" at bounding box center [427, 296] width 29 height 26
